Goal: Task Accomplishment & Management: Manage account settings

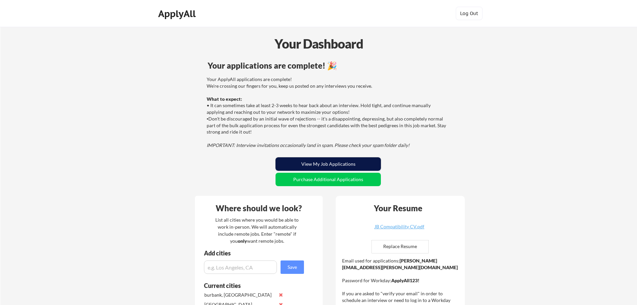
click at [315, 163] on button "View My Job Applications" at bounding box center [328, 163] width 105 height 13
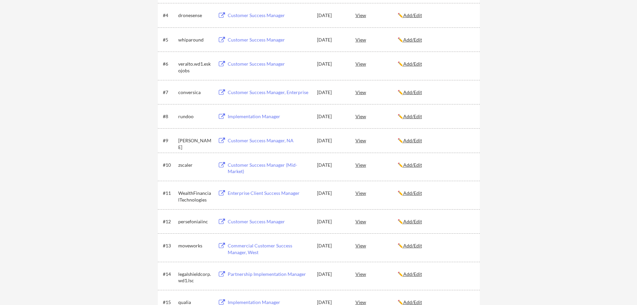
scroll to position [201, 0]
click at [263, 115] on div "Implementation Manager" at bounding box center [269, 115] width 83 height 7
